Goal: Navigation & Orientation: Find specific page/section

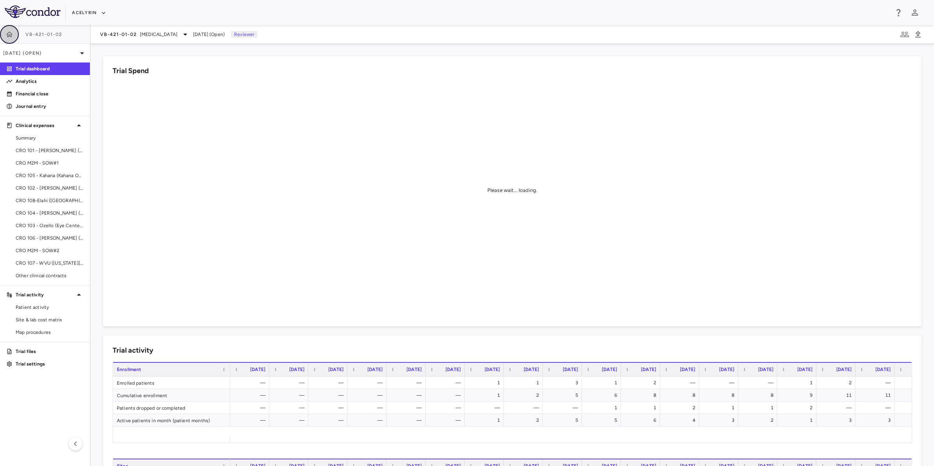
click at [16, 36] on button "button" at bounding box center [9, 34] width 19 height 19
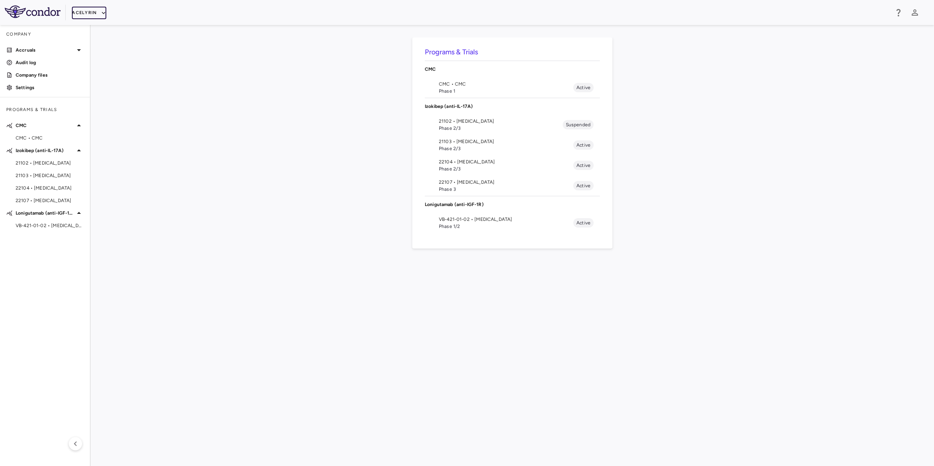
click at [94, 14] on button "Acelyrin" at bounding box center [89, 13] width 34 height 13
click at [105, 38] on li "Acelyrin - CMC" at bounding box center [104, 40] width 65 height 12
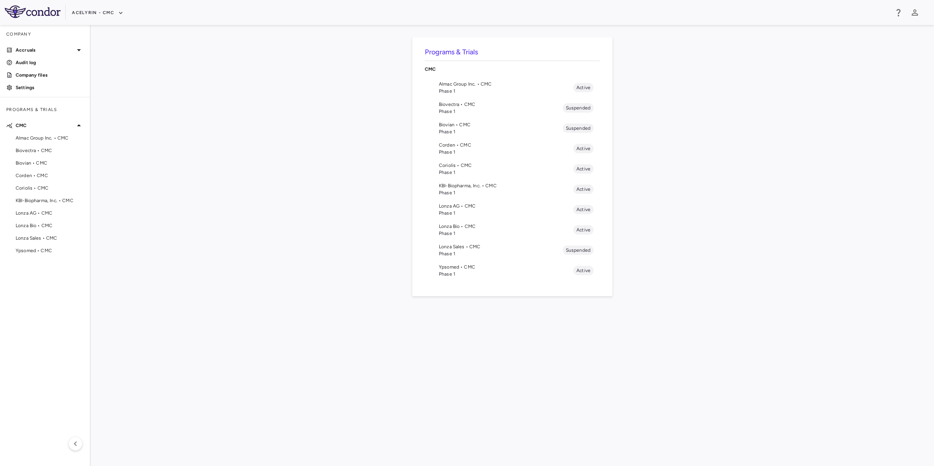
click at [456, 225] on span "Lonza Bio • CMC" at bounding box center [506, 226] width 134 height 7
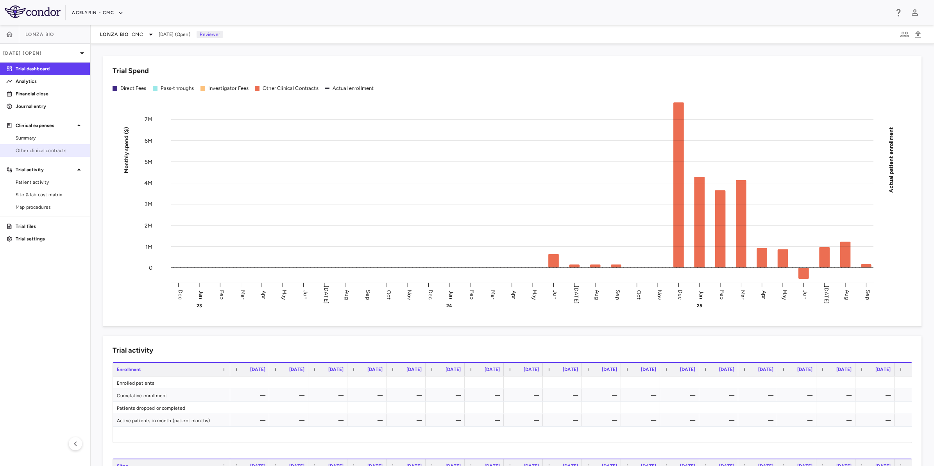
click at [38, 149] on span "Other clinical contracts" at bounding box center [50, 150] width 68 height 7
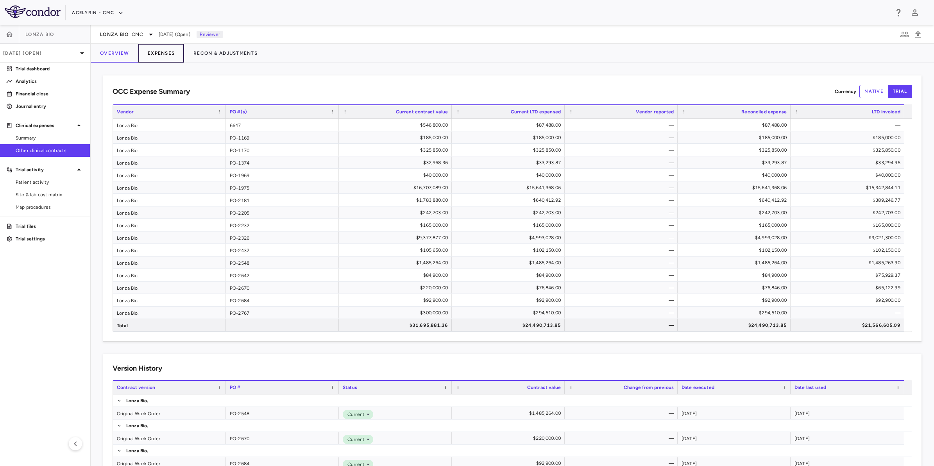
click at [167, 52] on button "Expenses" at bounding box center [161, 53] width 46 height 19
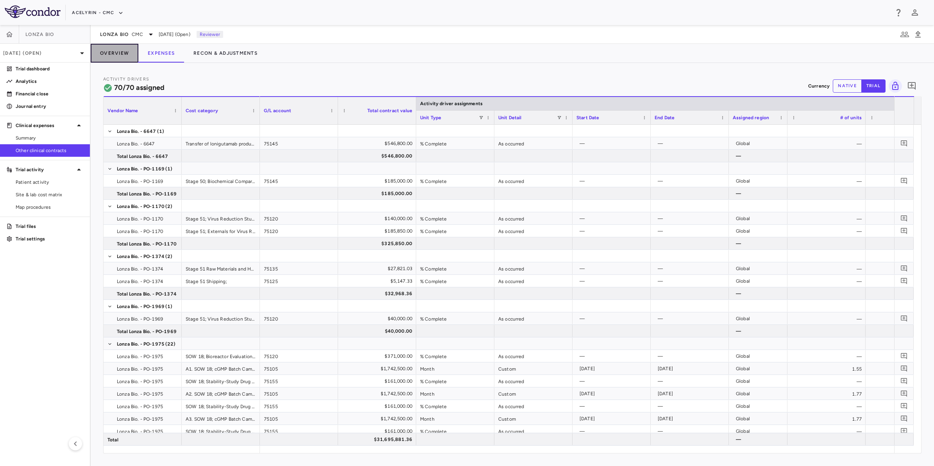
click at [118, 57] on button "Overview" at bounding box center [115, 53] width 48 height 19
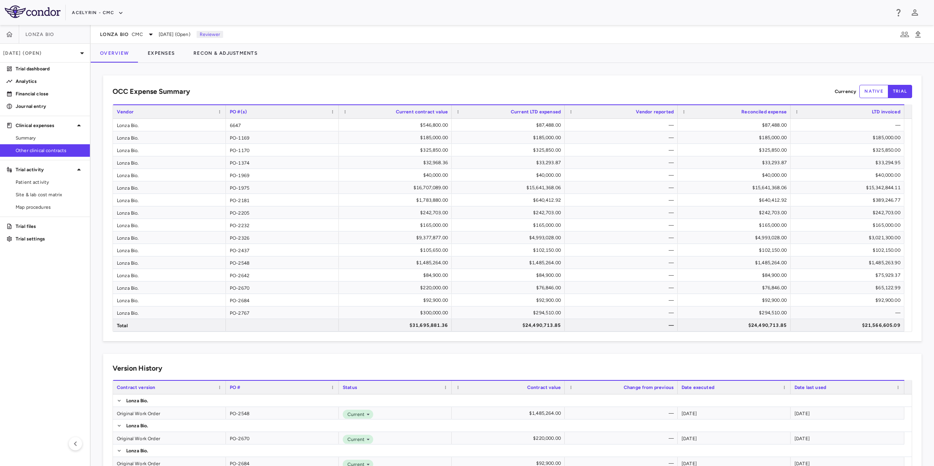
click at [75, 261] on aside "Lonza Bio [DATE] (Open) Trial dashboard Analytics Financial close Journal entry…" at bounding box center [45, 245] width 91 height 441
click at [41, 267] on aside "Lonza Bio [DATE] (Open) Trial dashboard Analytics Financial close Journal entry…" at bounding box center [45, 245] width 91 height 441
click at [18, 271] on aside "Lonza Bio [DATE] (Open) Trial dashboard Analytics Financial close Journal entry…" at bounding box center [45, 245] width 91 height 441
click at [3, 34] on button "button" at bounding box center [9, 34] width 19 height 19
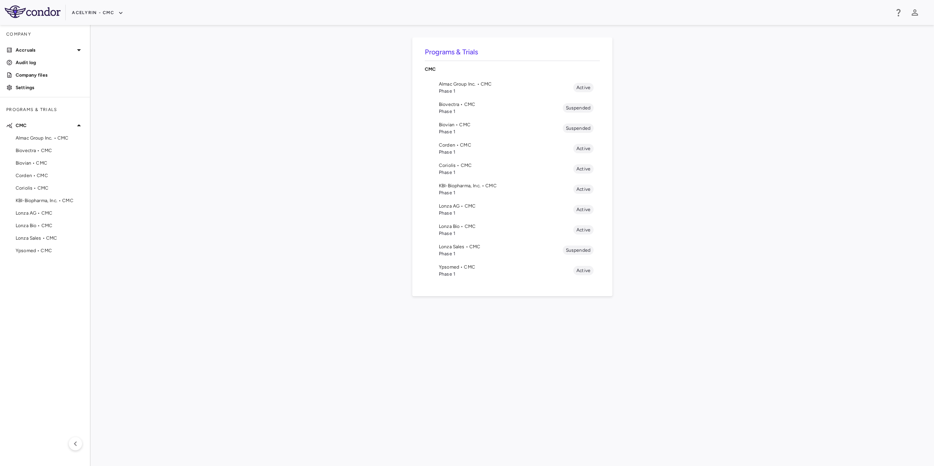
click at [468, 151] on span "Phase 1" at bounding box center [506, 152] width 134 height 7
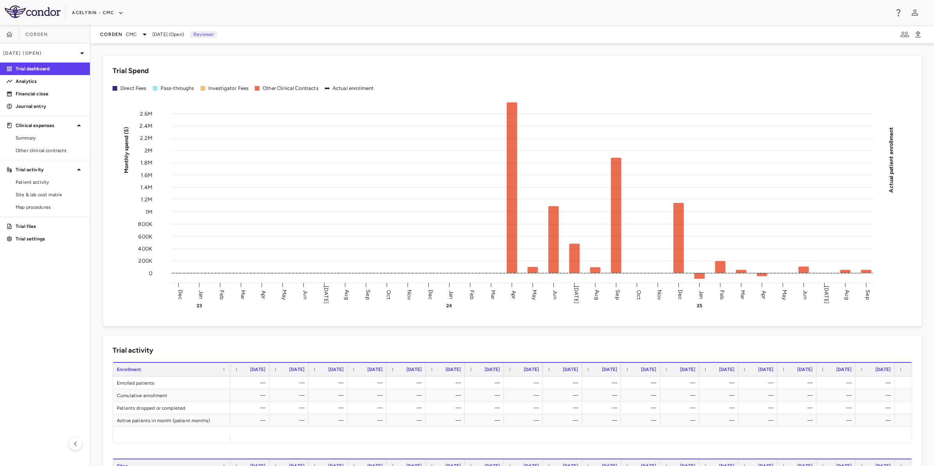
click at [37, 314] on aside "Corden [DATE] (Open) Trial dashboard Analytics Financial close Journal entry Cl…" at bounding box center [45, 245] width 91 height 441
click at [65, 92] on p "Financial close" at bounding box center [50, 93] width 68 height 7
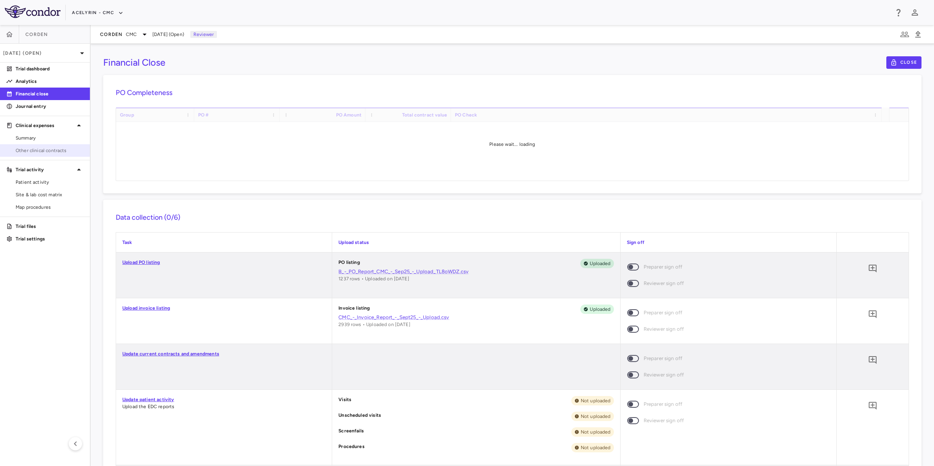
click at [26, 147] on span "Other clinical contracts" at bounding box center [50, 150] width 68 height 7
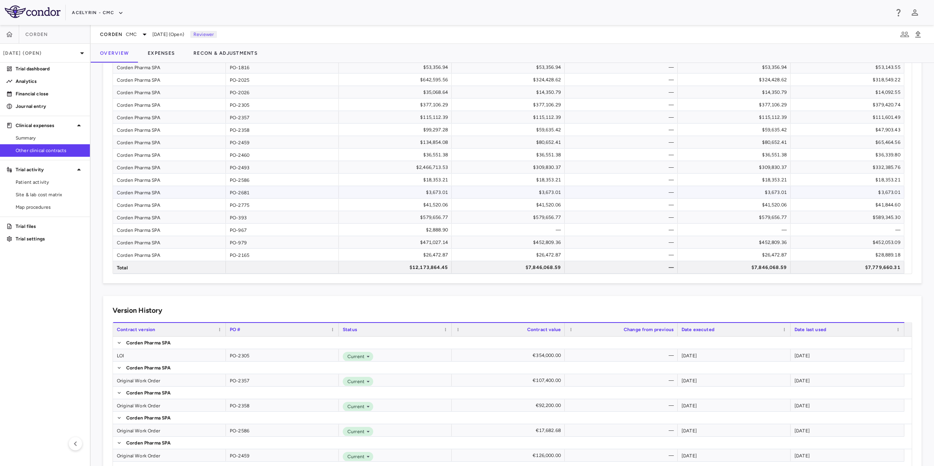
scroll to position [147, 0]
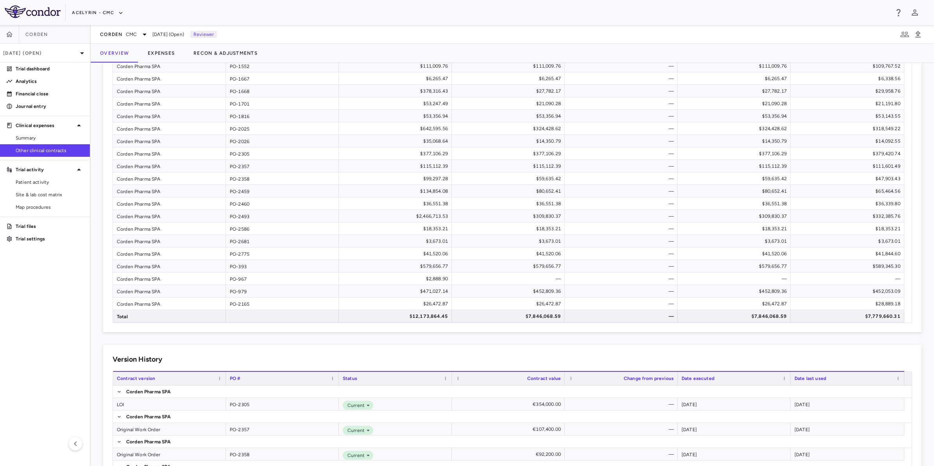
click at [53, 288] on aside "Corden [DATE] (Open) Trial dashboard Analytics Financial close Journal entry Cl…" at bounding box center [45, 245] width 91 height 441
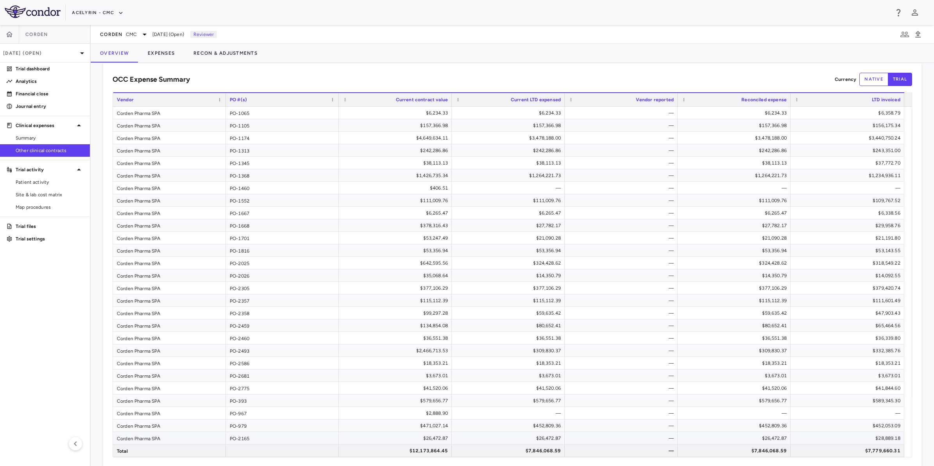
scroll to position [0, 0]
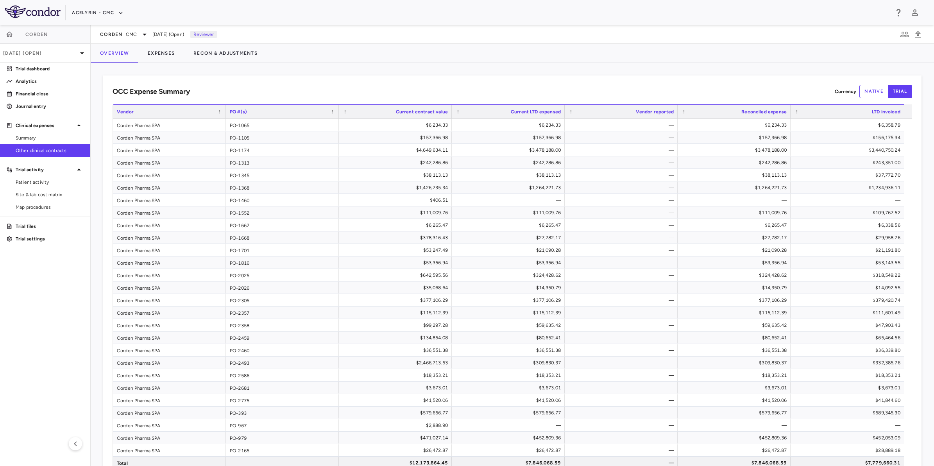
click at [861, 97] on button "native" at bounding box center [874, 91] width 29 height 13
click at [889, 91] on button "trial" at bounding box center [900, 91] width 24 height 13
click at [875, 93] on button "native" at bounding box center [874, 91] width 29 height 13
click at [602, 89] on div "OCC Expense Summary Currency native trial" at bounding box center [513, 91] width 800 height 13
click at [511, 88] on div "OCC Expense Summary Currency native trial" at bounding box center [513, 91] width 800 height 13
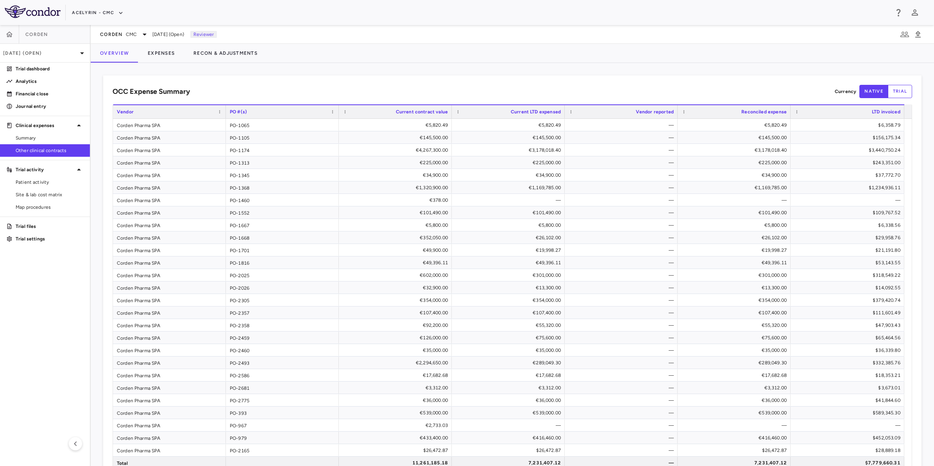
click at [41, 323] on aside "Corden [DATE] (Open) Trial dashboard Analytics Financial close Journal entry Cl…" at bounding box center [45, 245] width 91 height 441
drag, startPoint x: 584, startPoint y: 82, endPoint x: 479, endPoint y: 85, distance: 105.6
click at [584, 82] on div "OCC Expense Summary Currency native trial Drag here to set row groups Drag here…" at bounding box center [512, 276] width 819 height 403
click at [479, 85] on div "OCC Expense Summary Currency native trial" at bounding box center [513, 91] width 800 height 13
click at [59, 337] on aside "Corden [DATE] (Open) Trial dashboard Analytics Financial close Journal entry Cl…" at bounding box center [45, 245] width 91 height 441
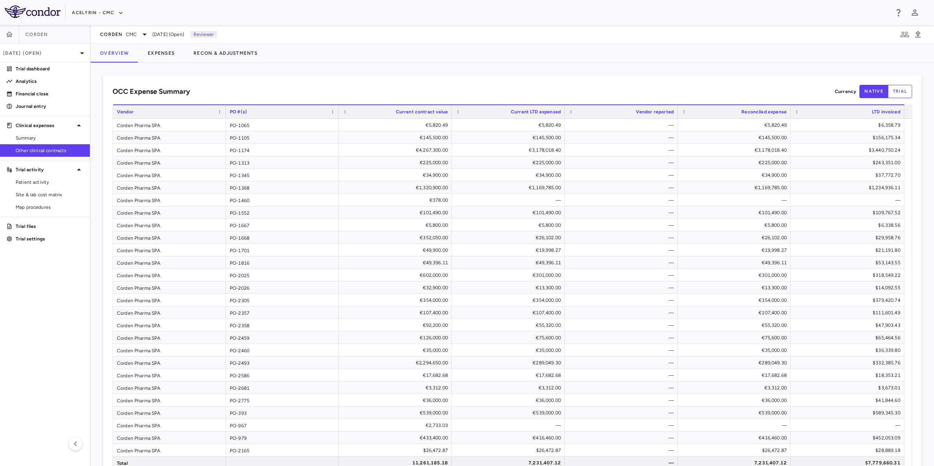
drag, startPoint x: 453, startPoint y: 89, endPoint x: 508, endPoint y: 94, distance: 55.7
click at [475, 97] on div "OCC Expense Summary Currency native trial" at bounding box center [513, 91] width 800 height 13
click at [523, 93] on div "OCC Expense Summary Currency native trial" at bounding box center [513, 91] width 800 height 13
drag, startPoint x: 483, startPoint y: 89, endPoint x: 114, endPoint y: 237, distance: 397.5
click at [471, 94] on div "OCC Expense Summary Currency native trial" at bounding box center [513, 91] width 800 height 13
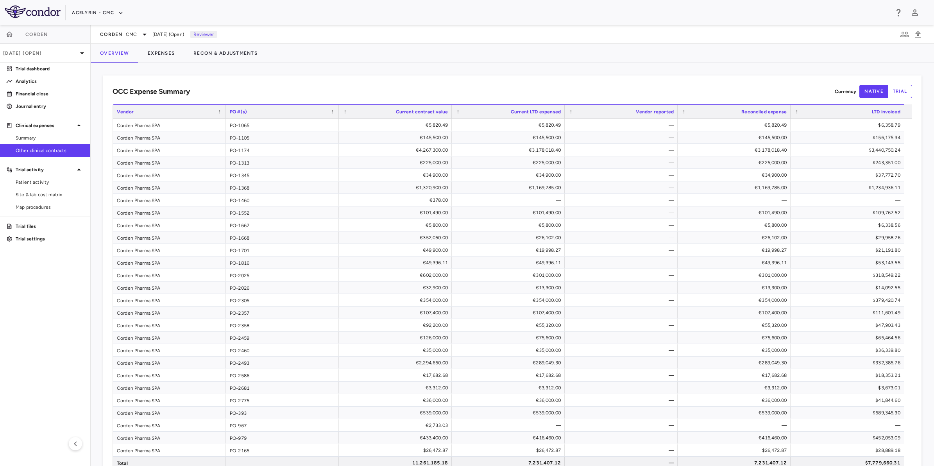
click at [30, 315] on aside "Corden [DATE] (Open) Trial dashboard Analytics Financial close Journal entry Cl…" at bounding box center [45, 245] width 91 height 441
drag, startPoint x: 442, startPoint y: 91, endPoint x: 457, endPoint y: 90, distance: 15.7
click at [444, 91] on div "OCC Expense Summary Currency native trial" at bounding box center [513, 91] width 800 height 13
drag, startPoint x: 504, startPoint y: 90, endPoint x: 461, endPoint y: 89, distance: 42.2
click at [499, 89] on div "OCC Expense Summary Currency native trial" at bounding box center [513, 91] width 800 height 13
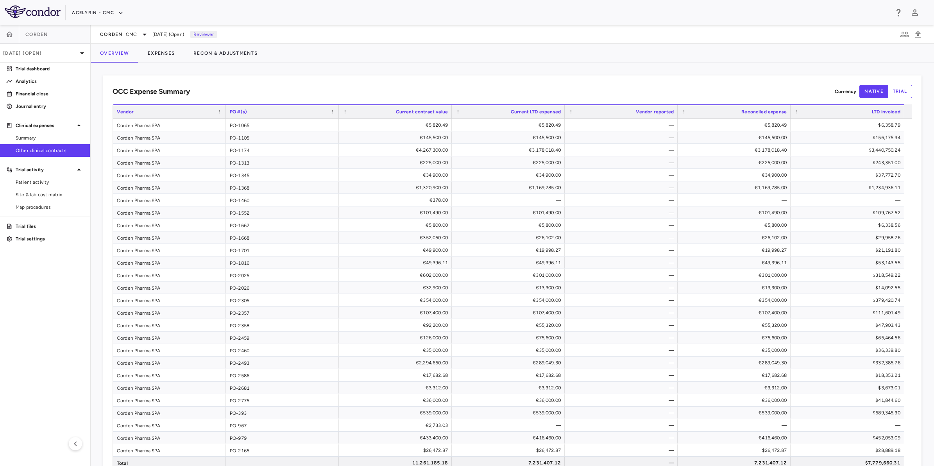
drag, startPoint x: 455, startPoint y: 89, endPoint x: 168, endPoint y: 227, distance: 317.9
click at [453, 90] on div "OCC Expense Summary Currency native trial" at bounding box center [513, 91] width 800 height 13
click at [54, 298] on aside "Corden [DATE] (Open) Trial dashboard Analytics Financial close Journal entry Cl…" at bounding box center [45, 245] width 91 height 441
click at [533, 93] on div "OCC Expense Summary Currency native trial" at bounding box center [513, 91] width 800 height 13
click at [390, 97] on div "OCC Expense Summary Currency native trial" at bounding box center [513, 91] width 800 height 13
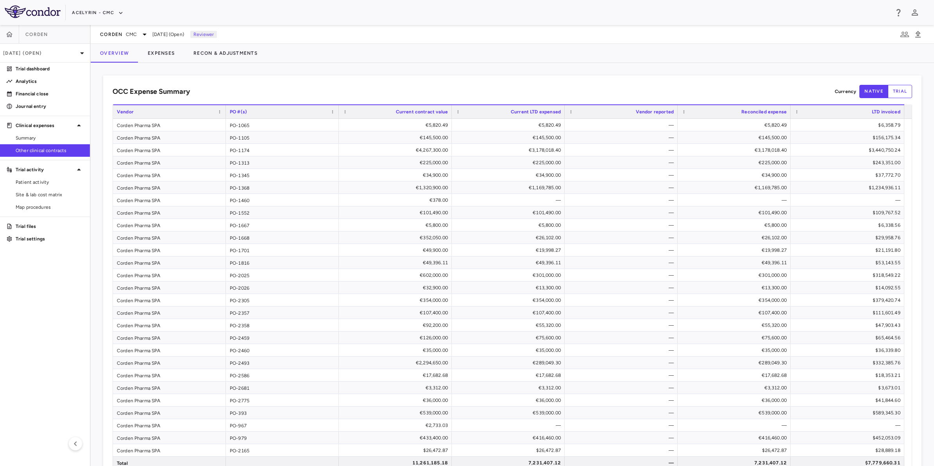
click at [45, 276] on aside "Corden [DATE] (Open) Trial dashboard Analytics Financial close Journal entry Cl…" at bounding box center [45, 245] width 91 height 441
click at [22, 301] on aside "Corden [DATE] (Open) Trial dashboard Analytics Financial close Journal entry Cl…" at bounding box center [45, 245] width 91 height 441
click at [38, 275] on aside "Corden [DATE] (Open) Trial dashboard Analytics Financial close Journal entry Cl…" at bounding box center [45, 245] width 91 height 441
